Goal: Information Seeking & Learning: Learn about a topic

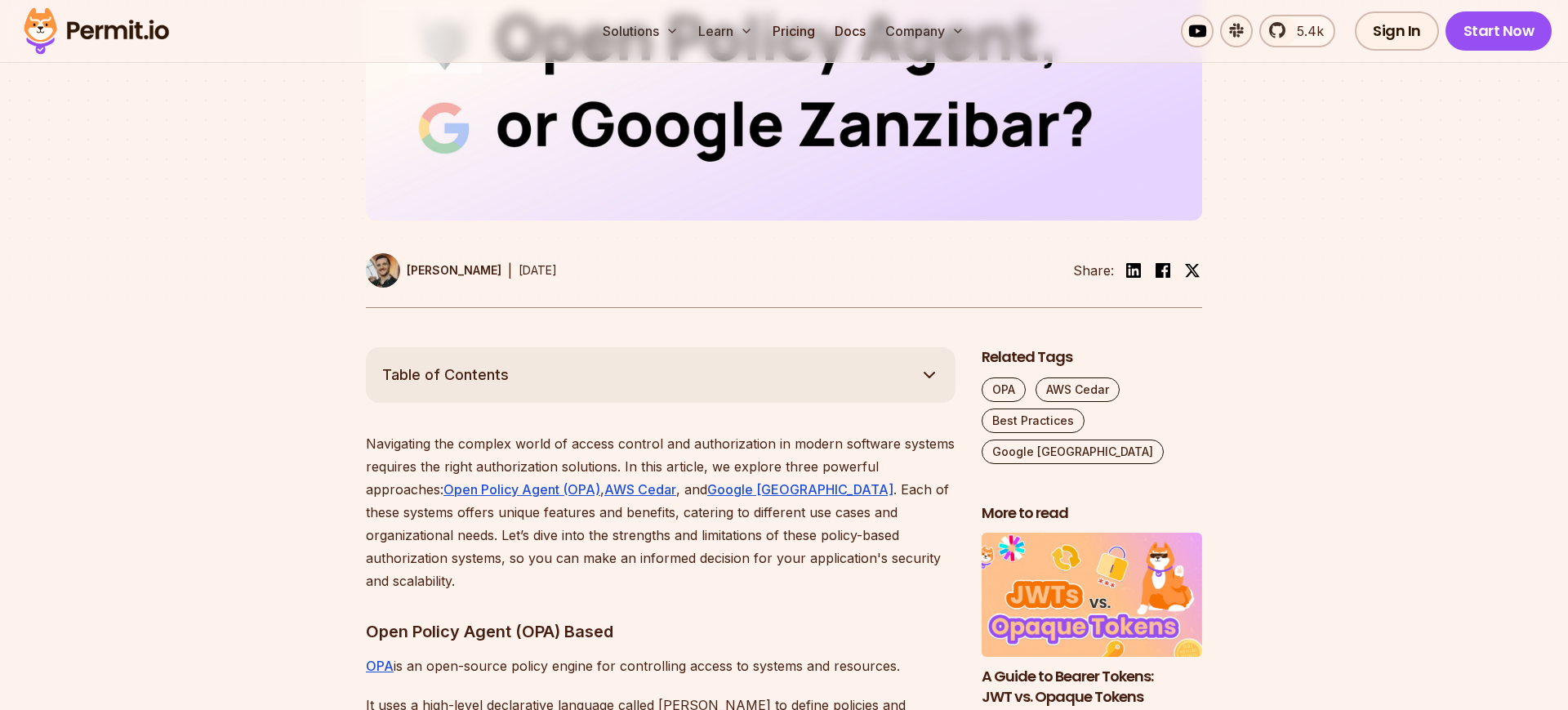
scroll to position [621, 0]
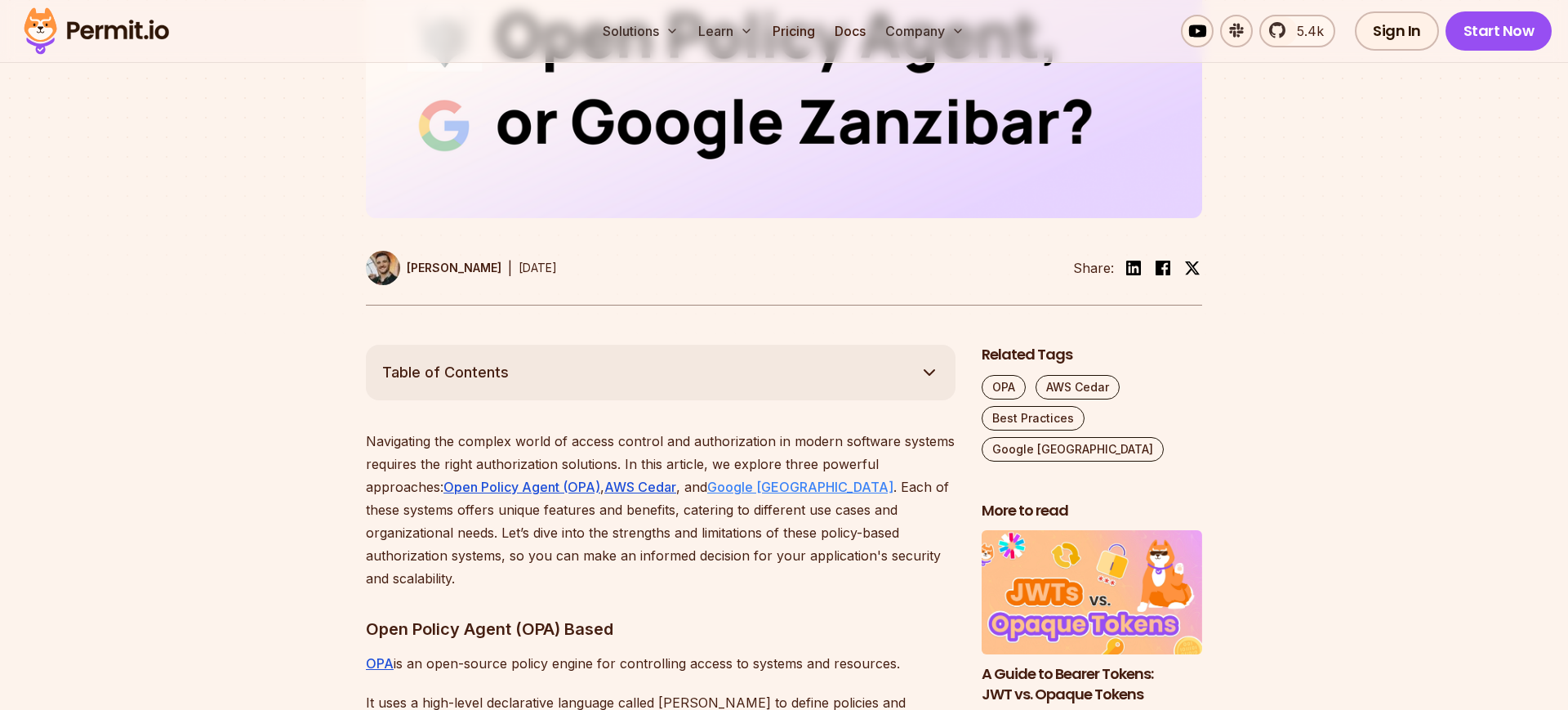
click at [791, 491] on u "Google [GEOGRAPHIC_DATA]" at bounding box center [800, 487] width 186 height 17
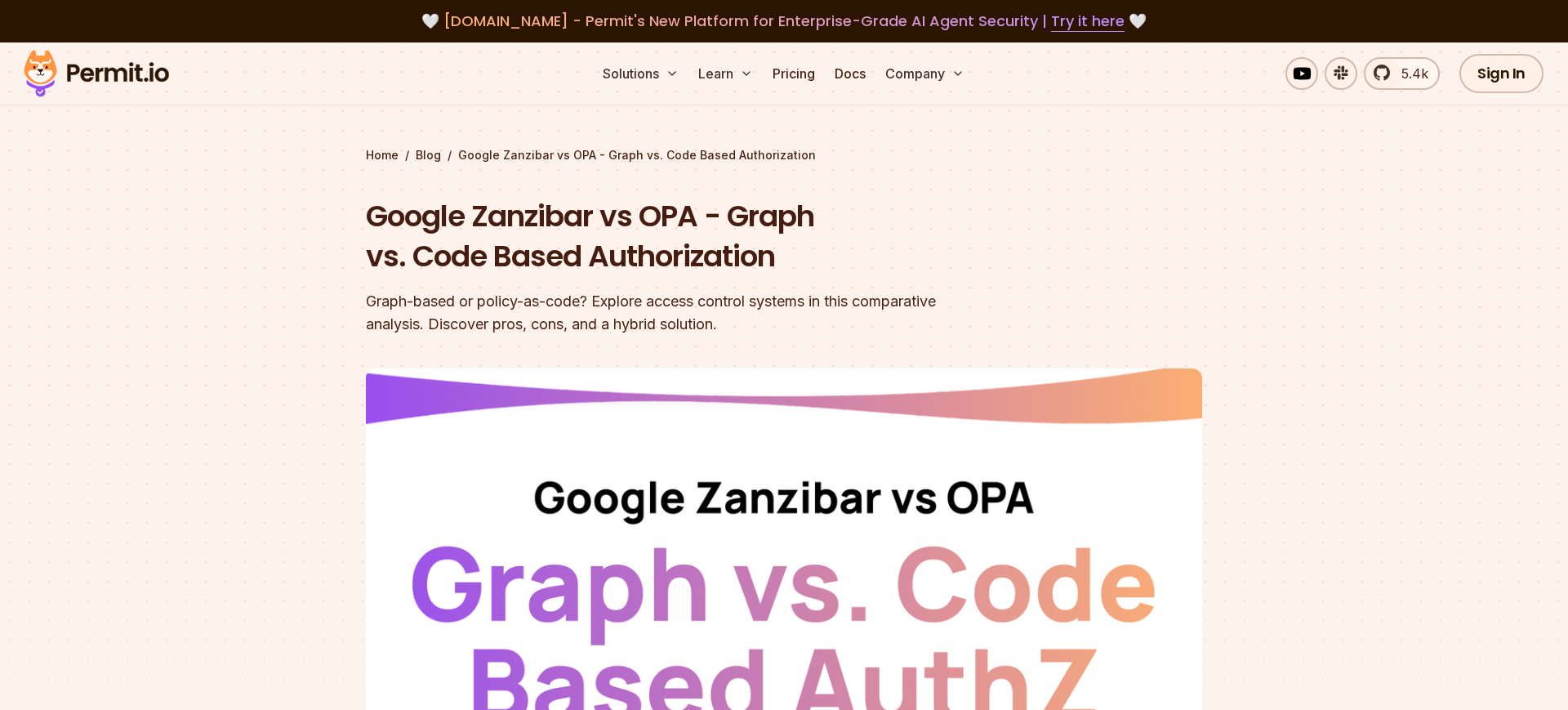
click at [1153, 273] on header "Google Zanzibar vs OPA - Graph vs. Code Based Authorization Graph-based or poli…" at bounding box center [784, 561] width 836 height 731
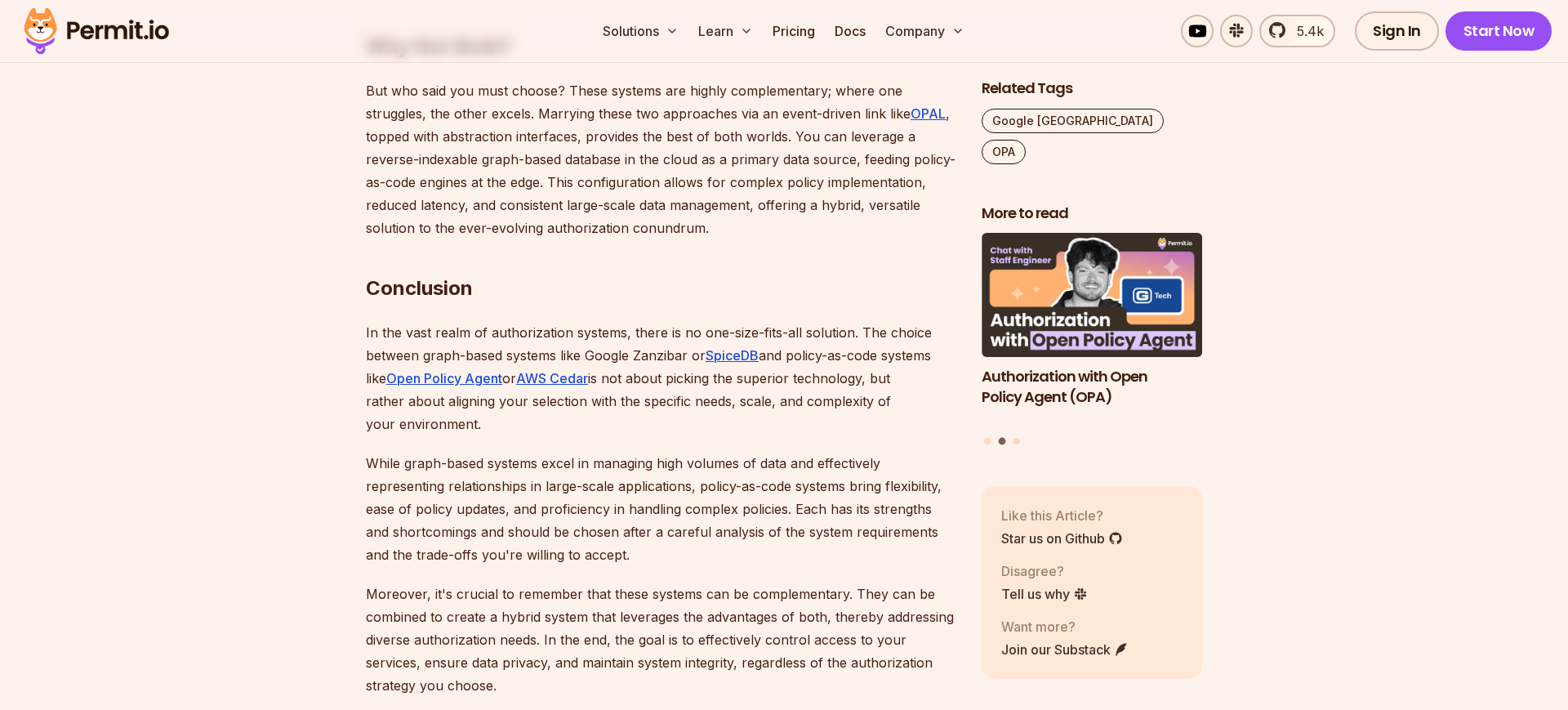
scroll to position [3637, 0]
drag, startPoint x: 686, startPoint y: 316, endPoint x: 589, endPoint y: 318, distance: 97.0
click at [589, 323] on p "In the vast realm of authorization systems, there is no one-size-fits-all solut…" at bounding box center [660, 380] width 590 height 115
copy p "Google Zanziba"
